Goal: Information Seeking & Learning: Learn about a topic

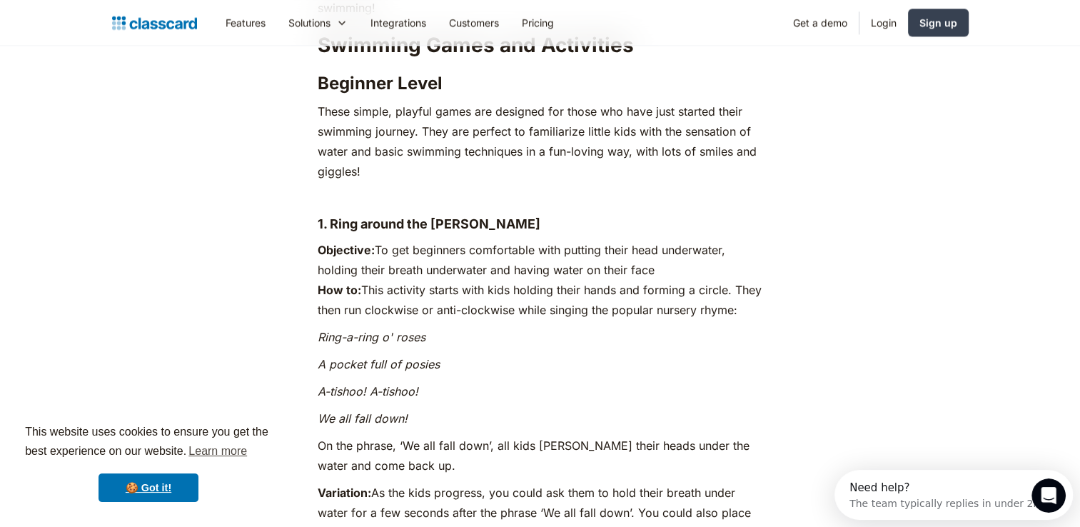
scroll to position [1927, 0]
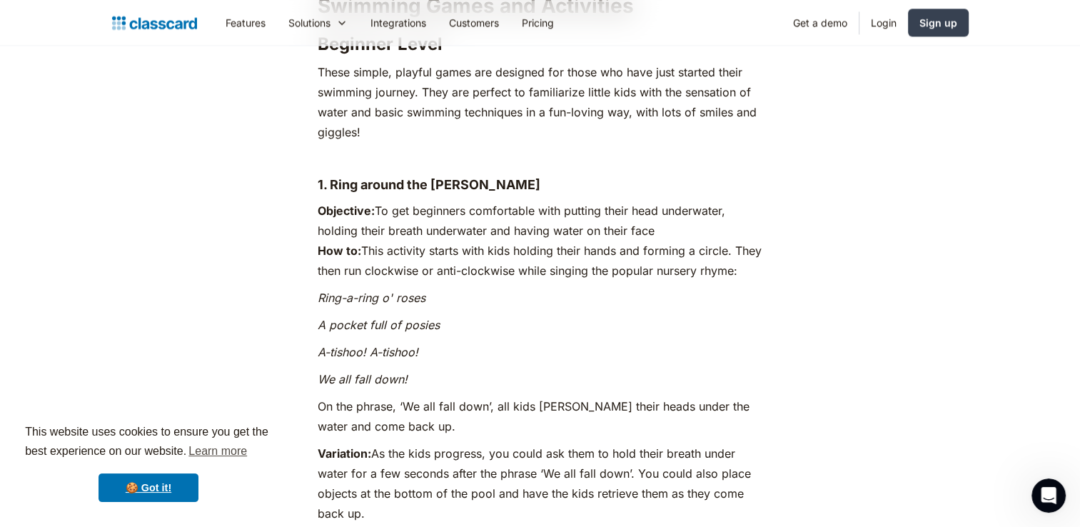
drag, startPoint x: 330, startPoint y: 143, endPoint x: 642, endPoint y: 493, distance: 469.2
copy div "Ring around the [PERSON_NAME] Objective: To get beginners comfortable with putt…"
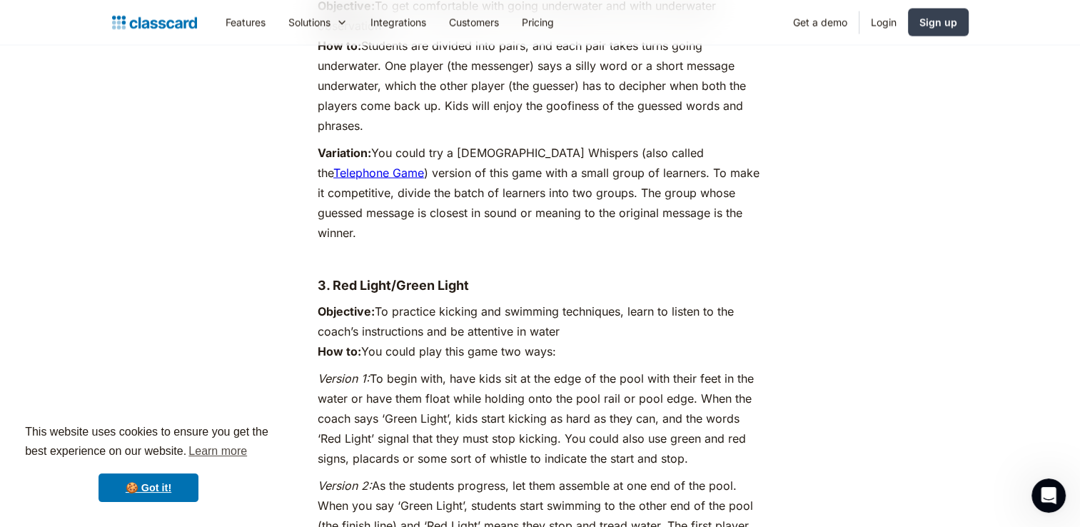
scroll to position [2855, 0]
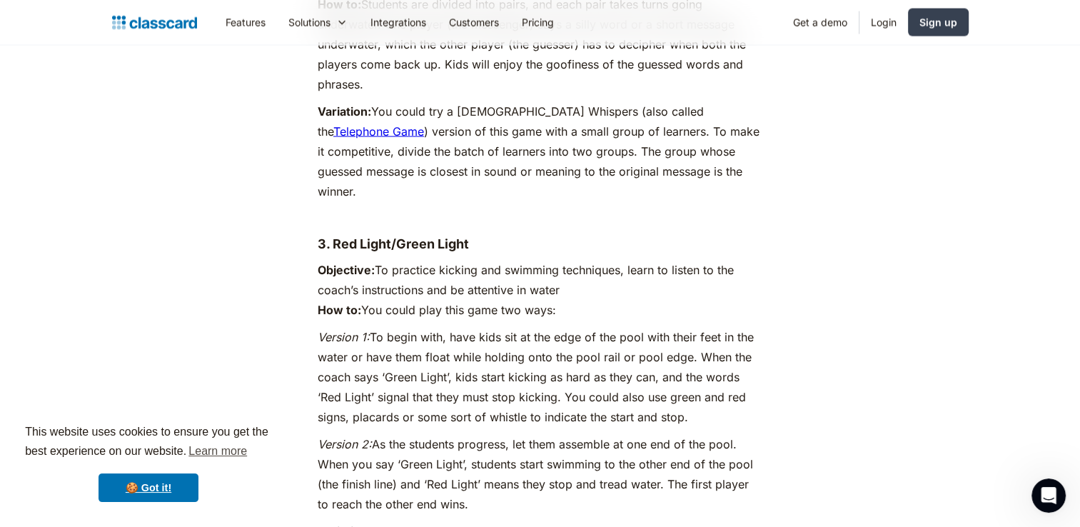
drag, startPoint x: 388, startPoint y: 218, endPoint x: 690, endPoint y: 510, distance: 419.5
copy div "Red Light/Green Light Objective: To practice kicking and swimming techniques, l…"
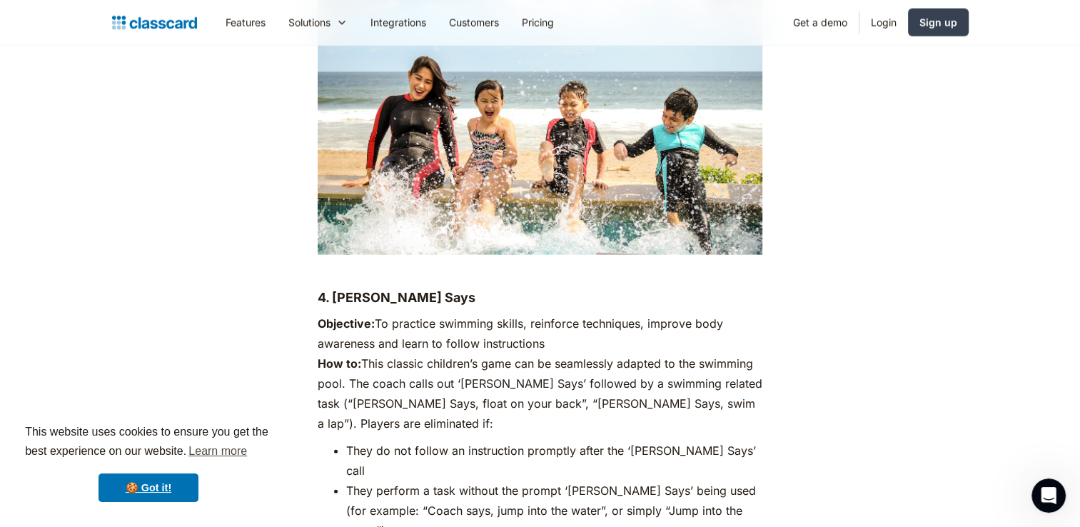
scroll to position [3569, 0]
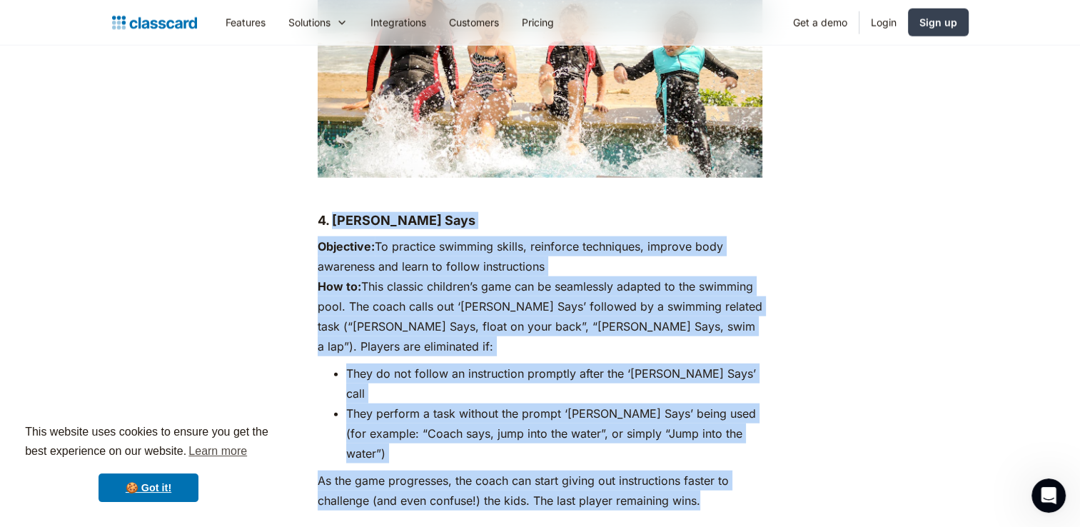
drag, startPoint x: 334, startPoint y: 181, endPoint x: 706, endPoint y: 422, distance: 442.9
copy div "[PERSON_NAME] Says Objective: To practice swimming skills, reinforce techniques…"
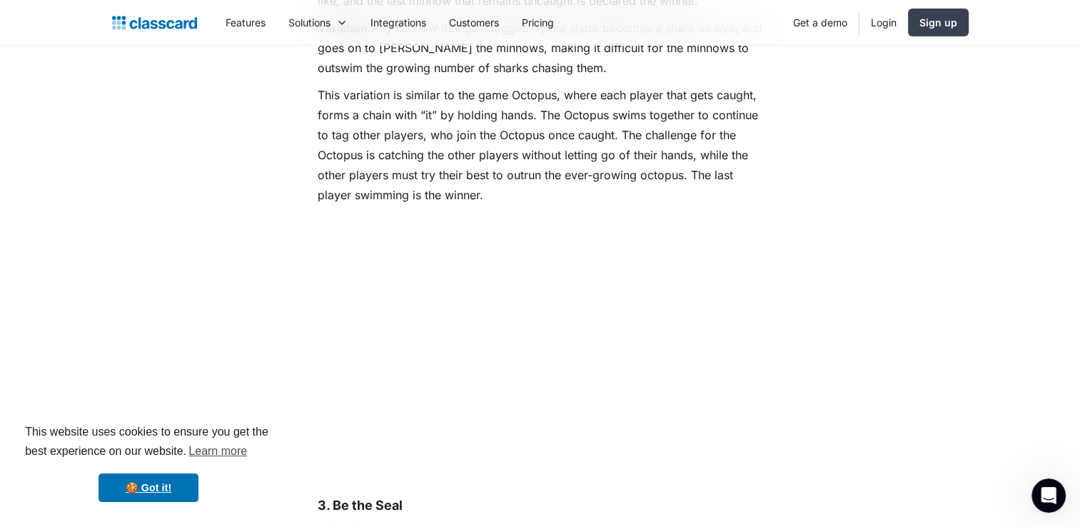
scroll to position [5140, 0]
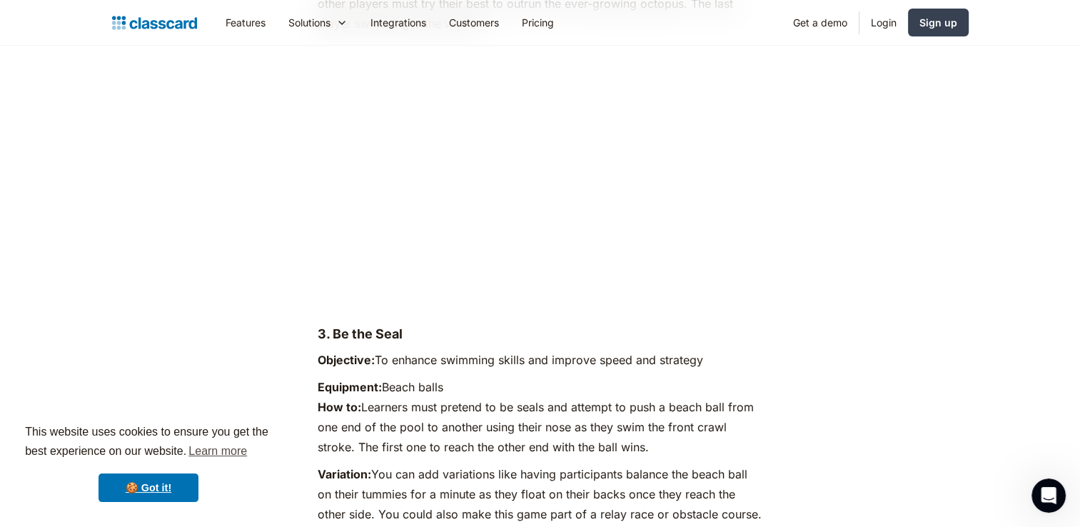
drag, startPoint x: 335, startPoint y: 253, endPoint x: 770, endPoint y: 437, distance: 472.8
click at [770, 437] on div "“Play gives children a chance to practice what they are learning.” ~ [PERSON_NA…" at bounding box center [540, 343] width 580 height 9437
copy div "Be the Seal Objective: To enhance swimming skills and improve speed and strateg…"
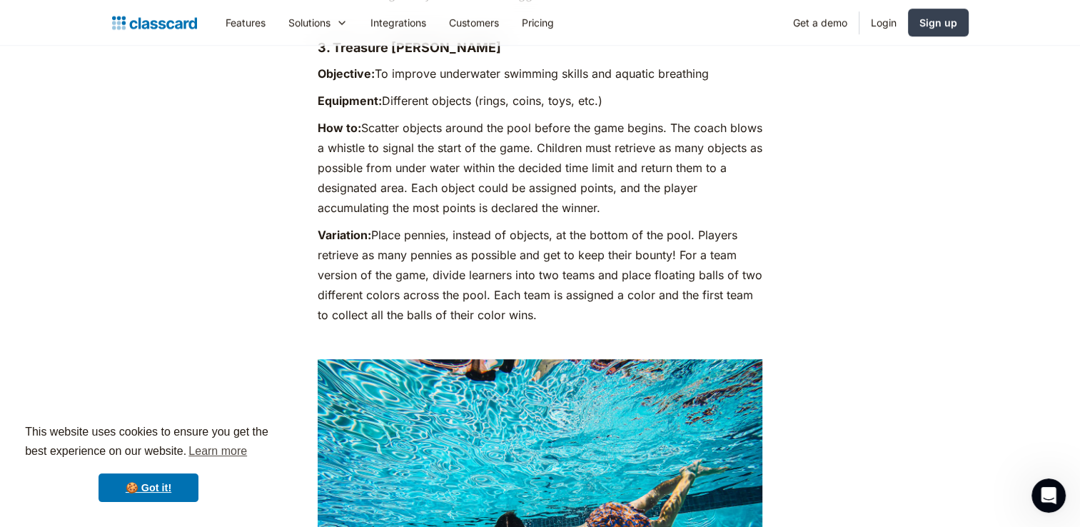
scroll to position [6425, 0]
